Goal: Task Accomplishment & Management: Manage account settings

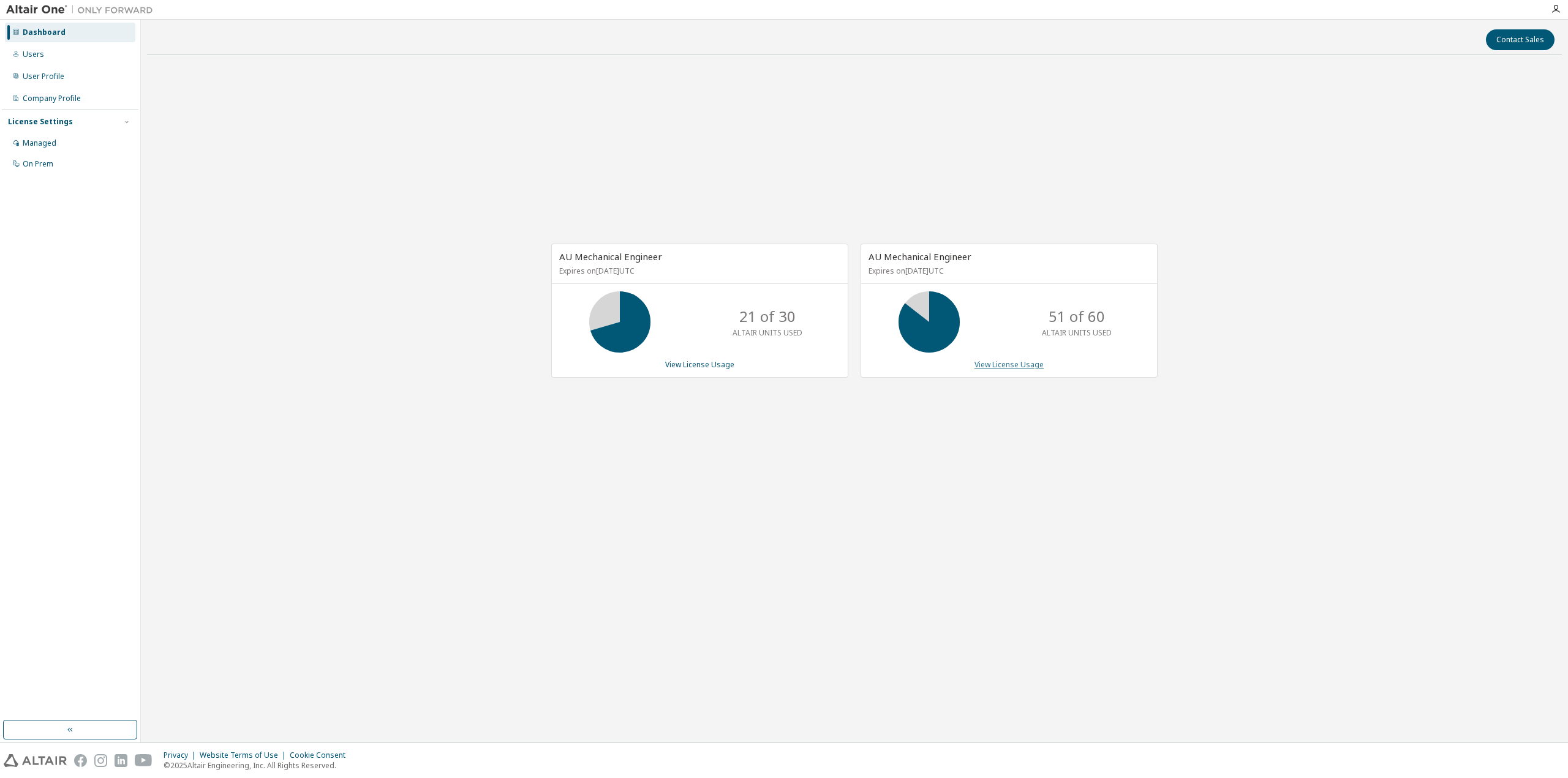
click at [1025, 363] on link "View License Usage" at bounding box center [1009, 365] width 69 height 10
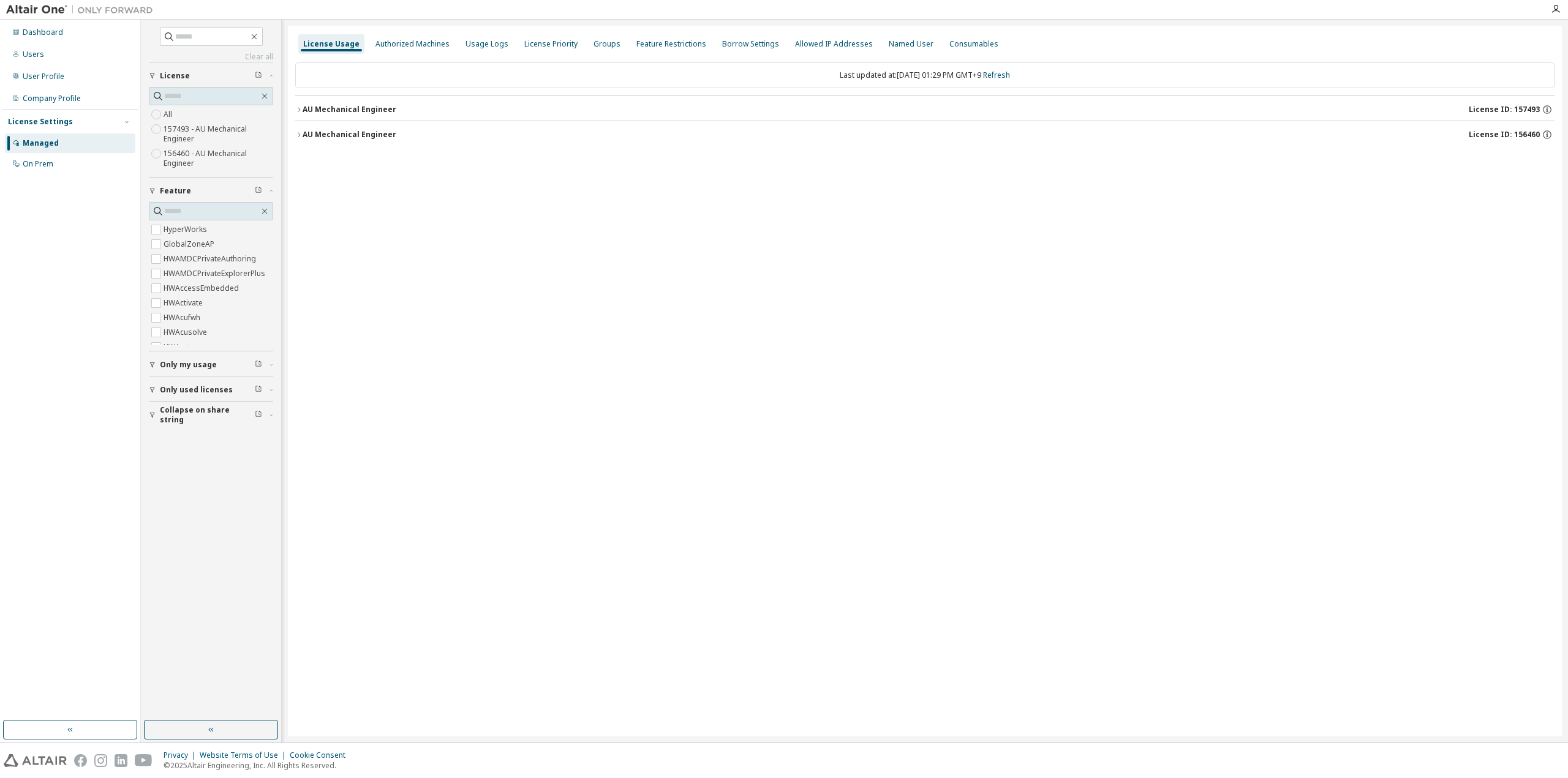
click at [171, 410] on span "Collapse on share string" at bounding box center [207, 415] width 95 height 20
click at [171, 430] on label "Yes" at bounding box center [170, 433] width 15 height 15
click at [182, 382] on button "Only used licenses" at bounding box center [211, 390] width 124 height 27
click at [191, 361] on span "Only my usage" at bounding box center [188, 365] width 57 height 9
click at [191, 356] on button "Only my usage" at bounding box center [211, 365] width 124 height 27
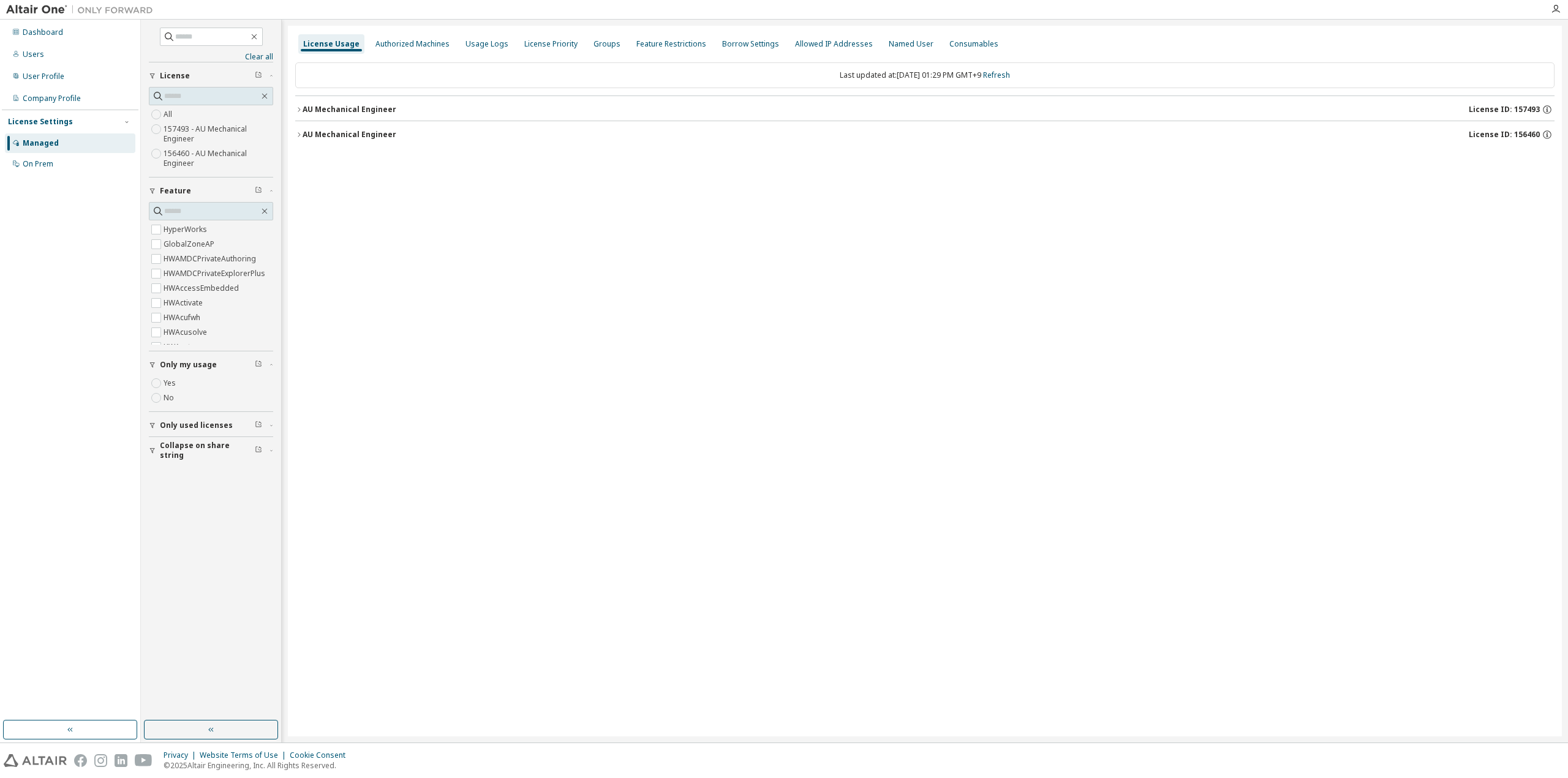
click at [57, 442] on div "Dashboard Users User Profile Company Profile License Settings Managed On Prem" at bounding box center [70, 370] width 137 height 698
click at [1003, 72] on link "Refresh" at bounding box center [997, 75] width 27 height 10
click at [351, 137] on div "AU Mechanical Engineer" at bounding box center [350, 134] width 94 height 9
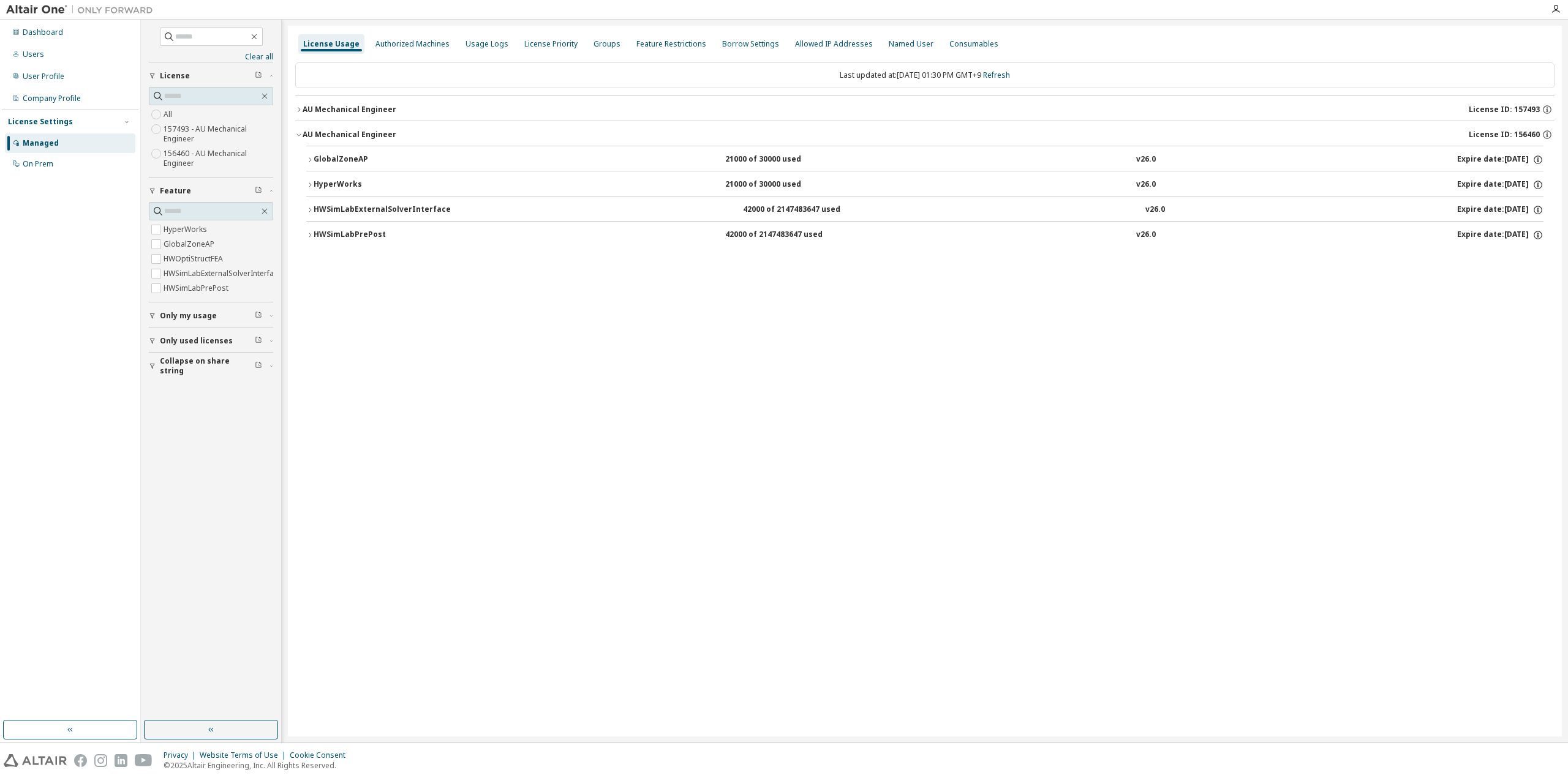
click at [358, 118] on button "AU Mechanical Engineer License ID: 157493" at bounding box center [925, 110] width 1260 height 27
